Goal: Find specific page/section: Find specific page/section

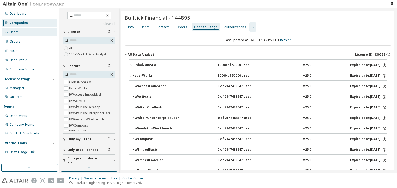
scroll to position [248, 0]
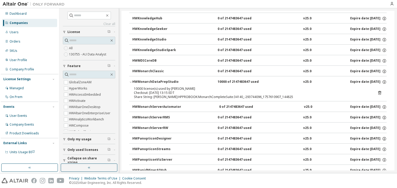
click at [24, 24] on div "Companies" at bounding box center [19, 23] width 18 height 4
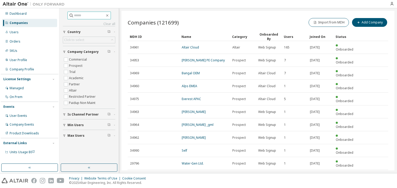
click at [89, 17] on input "text" at bounding box center [89, 15] width 31 height 5
type input "**********"
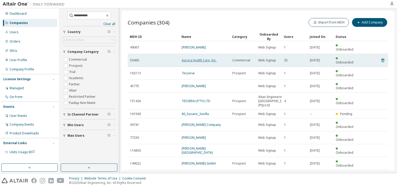
click at [186, 58] on link "Aurora Health Care, Inc." at bounding box center [199, 60] width 35 height 4
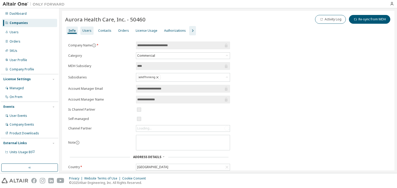
click at [87, 30] on div "Users" at bounding box center [86, 31] width 9 height 4
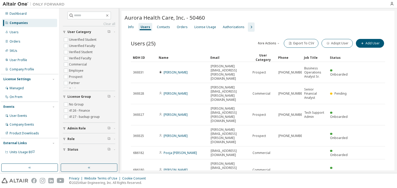
click at [175, 57] on div "Name" at bounding box center [183, 57] width 48 height 8
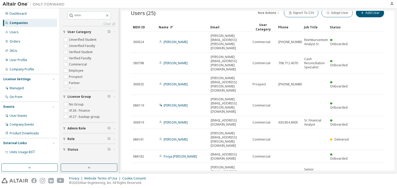
scroll to position [34, 0]
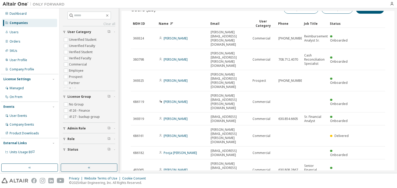
click at [313, 170] on div "30" at bounding box center [327, 170] width 41 height 6
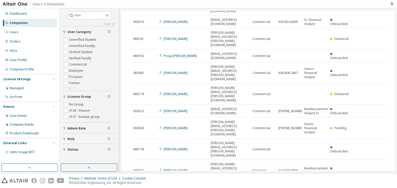
scroll to position [165, 0]
